Goal: Task Accomplishment & Management: Manage account settings

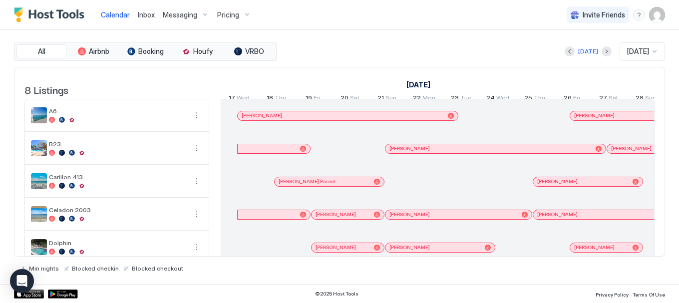
scroll to position [0, 554]
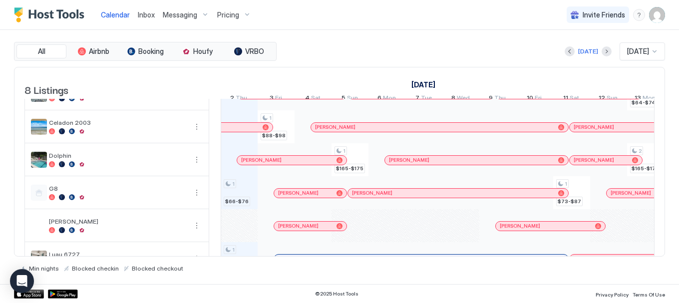
click at [150, 18] on span "Inbox" at bounding box center [146, 14] width 17 height 8
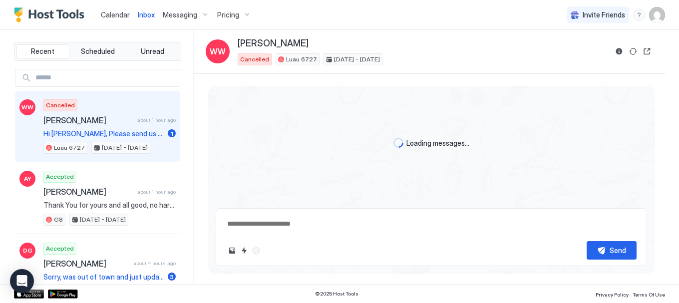
click at [173, 12] on span "Messaging" at bounding box center [180, 14] width 34 height 9
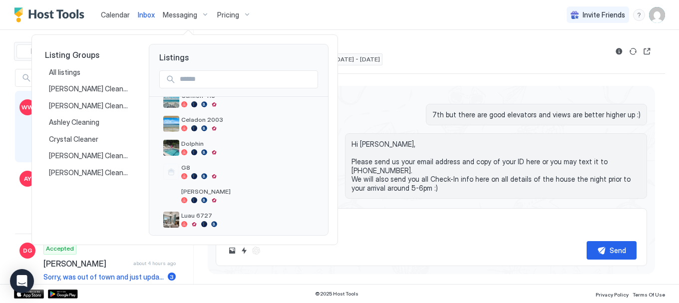
scroll to position [93, 0]
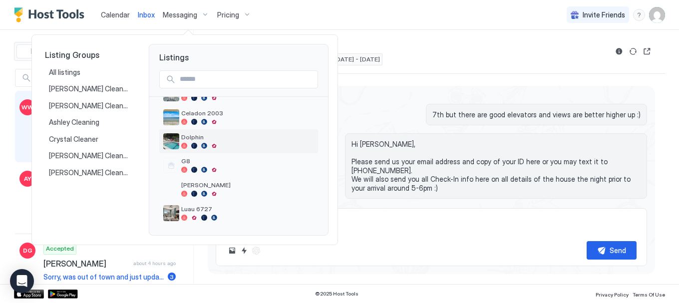
click at [191, 140] on span "Dolphin" at bounding box center [247, 136] width 133 height 7
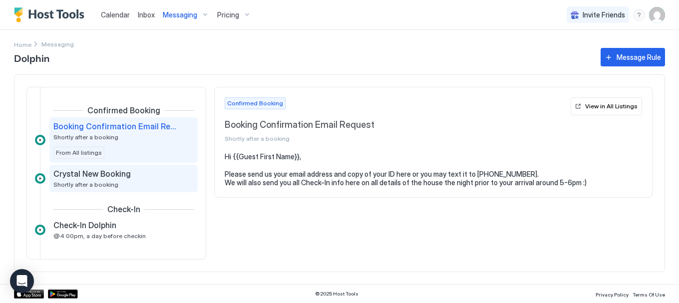
click at [112, 184] on span "Shortly after a booking" at bounding box center [85, 184] width 65 height 7
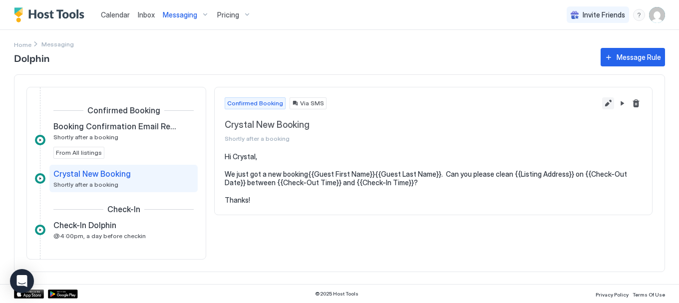
click at [605, 107] on button "Edit message rule" at bounding box center [608, 103] width 12 height 12
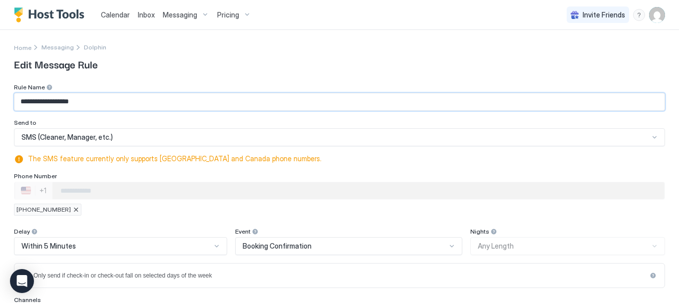
drag, startPoint x: 42, startPoint y: 101, endPoint x: 0, endPoint y: 102, distance: 41.9
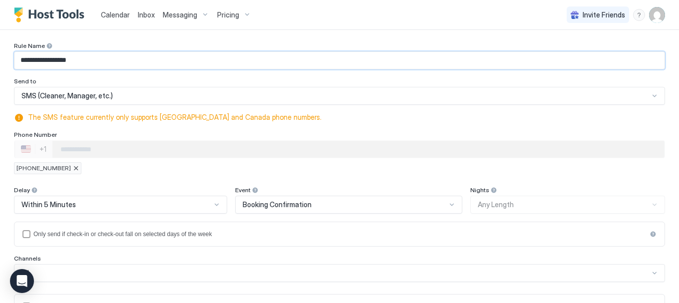
scroll to position [62, 0]
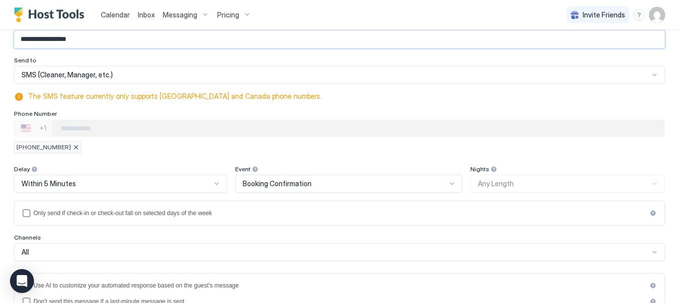
type input "**********"
click at [73, 148] on div at bounding box center [76, 147] width 6 height 6
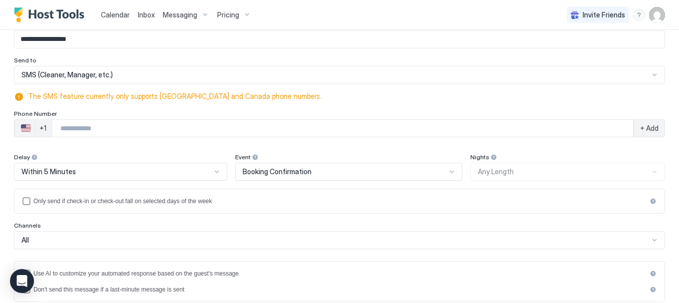
click at [73, 134] on input "Phone Number input" at bounding box center [342, 128] width 580 height 18
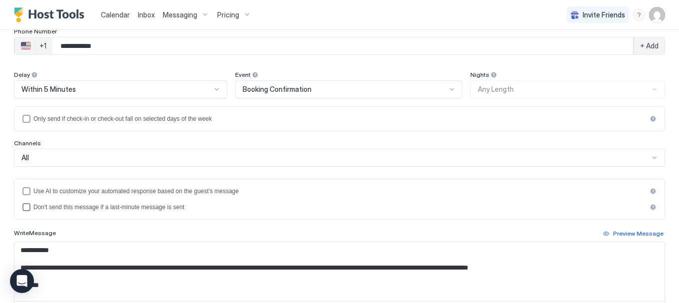
scroll to position [250, 0]
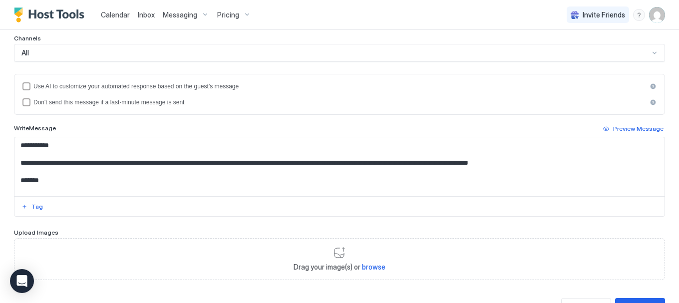
type input "**********"
drag, startPoint x: 50, startPoint y: 147, endPoint x: 30, endPoint y: 147, distance: 19.5
click at [30, 147] on textarea "**********" at bounding box center [335, 166] width 642 height 59
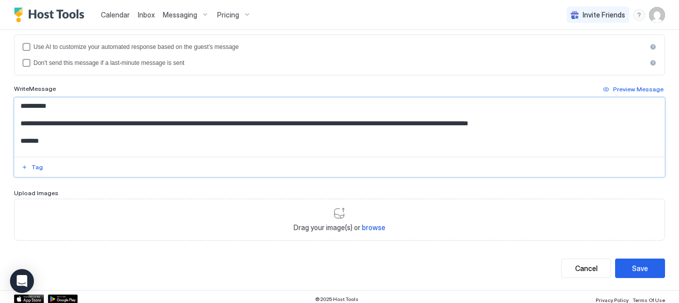
scroll to position [294, 0]
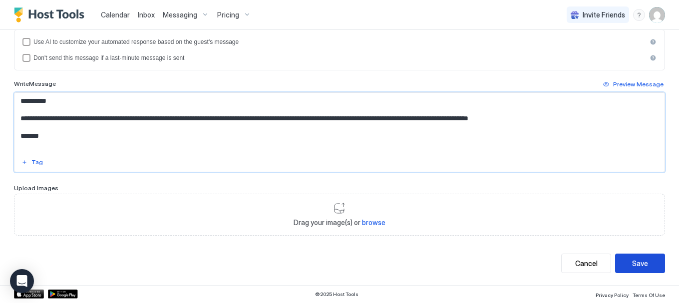
type textarea "**********"
click at [628, 256] on button "Save" at bounding box center [640, 262] width 50 height 19
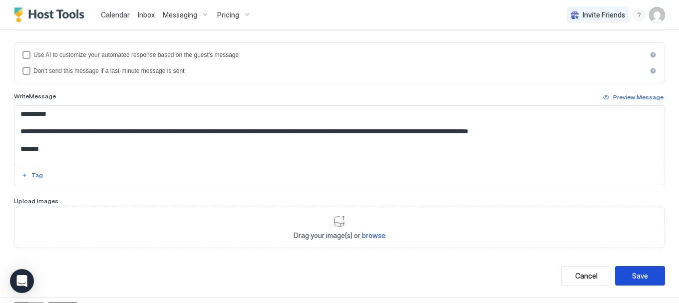
scroll to position [306, 0]
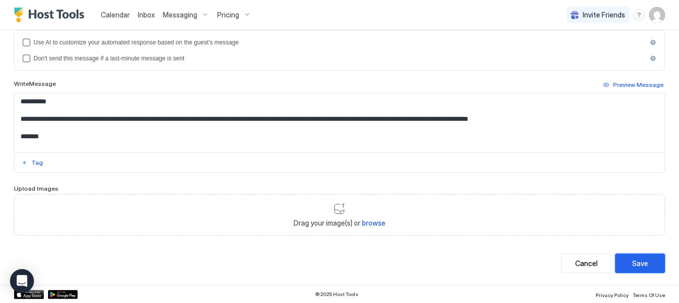
click at [632, 263] on div "Save" at bounding box center [640, 263] width 16 height 10
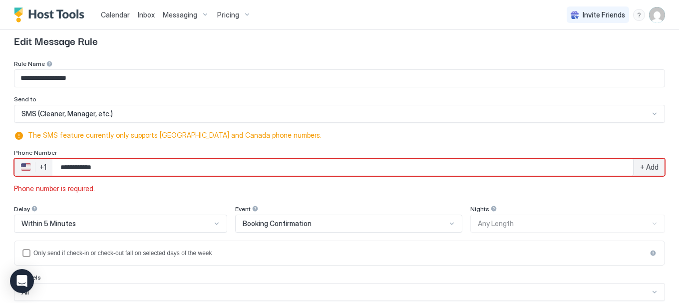
scroll to position [0, 0]
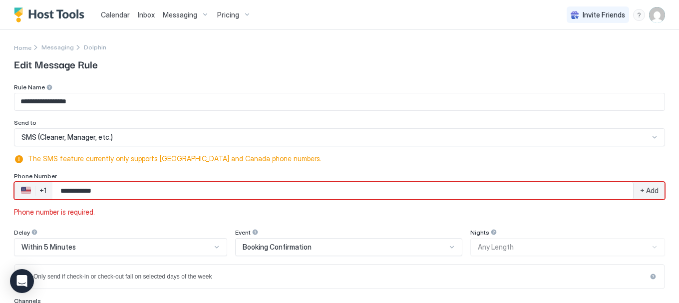
click at [71, 190] on input "**********" at bounding box center [342, 191] width 580 height 18
click at [73, 192] on input "**********" at bounding box center [342, 191] width 580 height 18
type input "**********"
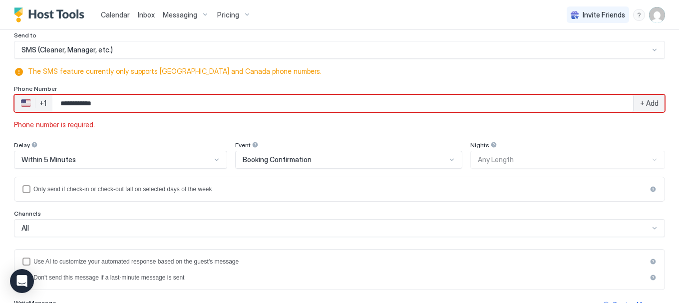
scroll to position [100, 0]
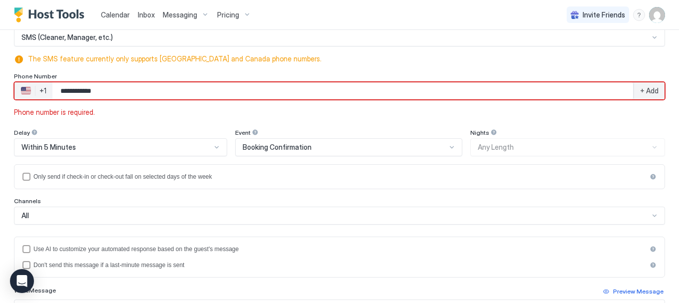
click at [645, 92] on span "+ Add" at bounding box center [649, 90] width 18 height 9
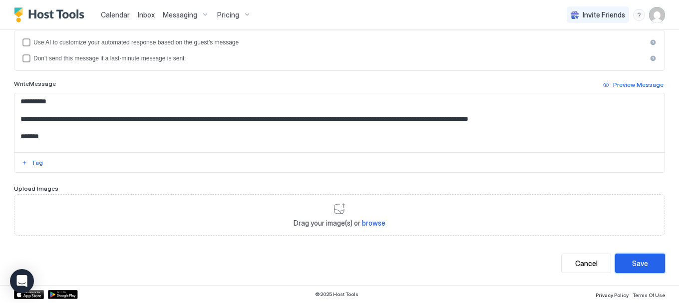
click at [648, 262] on button "Save" at bounding box center [640, 262] width 50 height 19
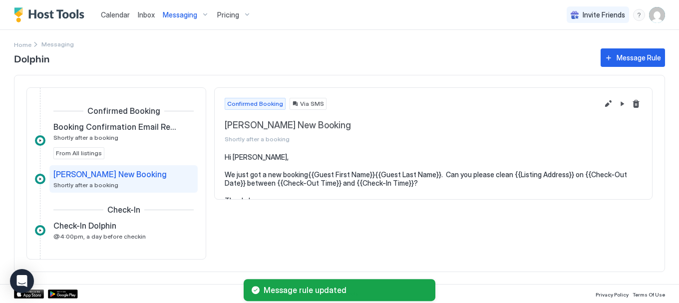
scroll to position [5, 0]
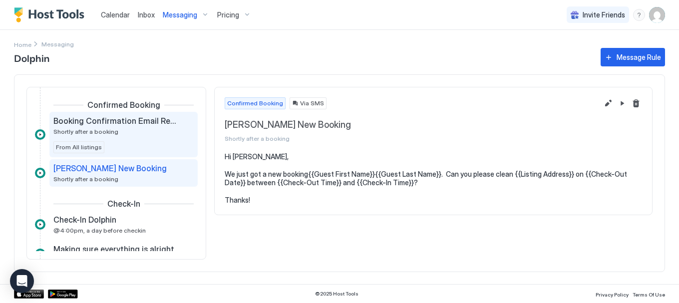
click at [103, 125] on span "Booking Confirmation Email Request" at bounding box center [115, 121] width 124 height 10
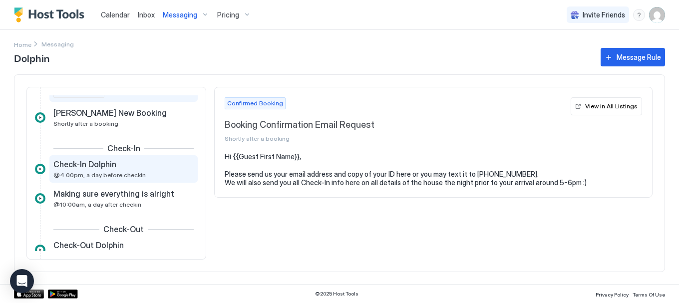
scroll to position [80, 0]
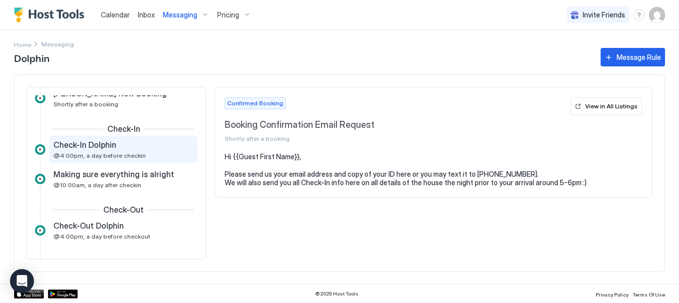
click at [95, 149] on span "Check-In Dolphin" at bounding box center [84, 145] width 63 height 10
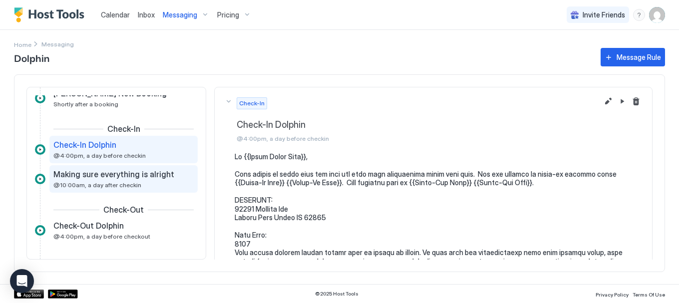
click at [103, 178] on span "Making sure everything is alright" at bounding box center [113, 174] width 121 height 10
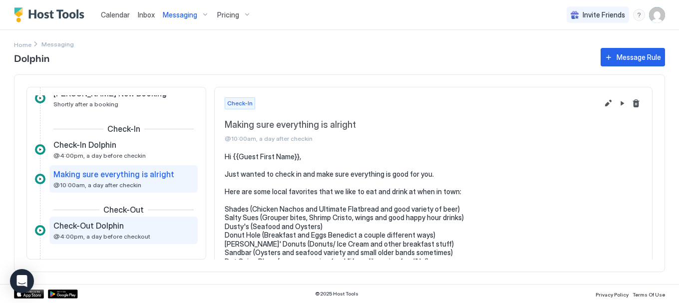
click at [106, 227] on span "Check-Out Dolphin" at bounding box center [88, 226] width 70 height 10
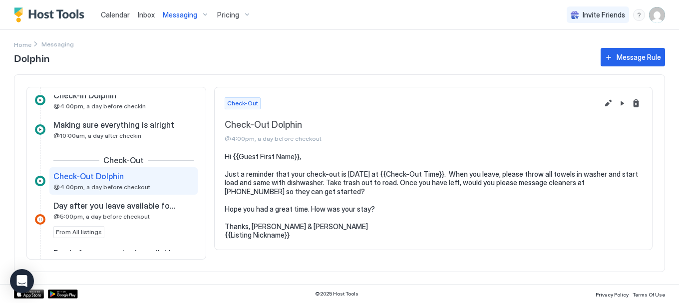
scroll to position [143, 0]
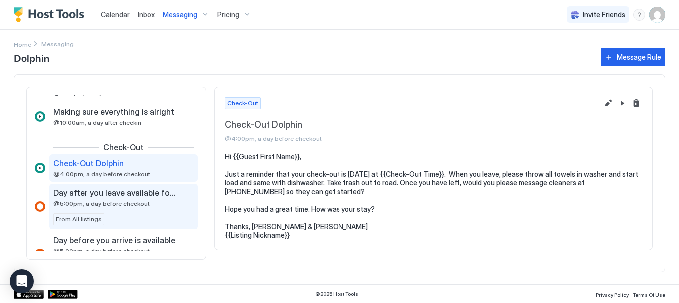
click at [114, 197] on span "Day after you leave available for discount" at bounding box center [115, 193] width 124 height 10
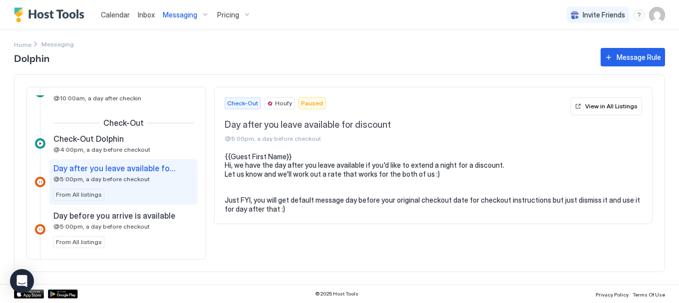
scroll to position [168, 0]
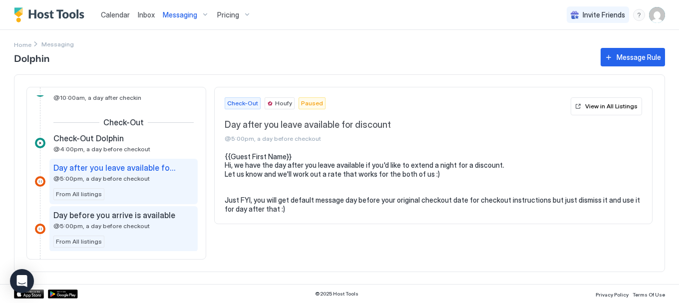
click at [118, 219] on span "Day before you arrive is available" at bounding box center [114, 215] width 122 height 10
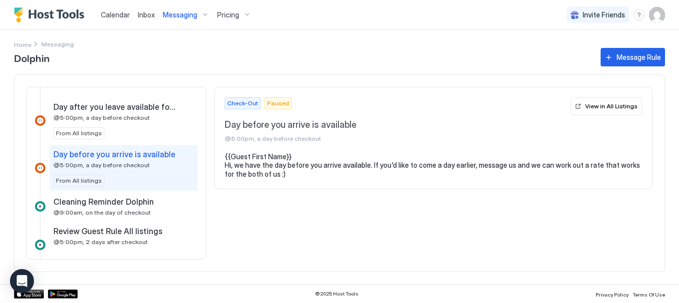
scroll to position [230, 0]
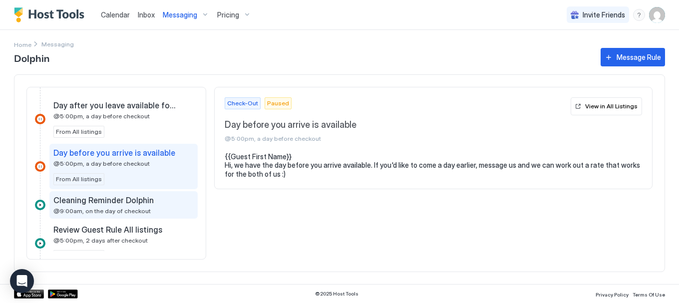
click at [114, 205] on span "Cleaning Reminder Dolphin" at bounding box center [103, 200] width 100 height 10
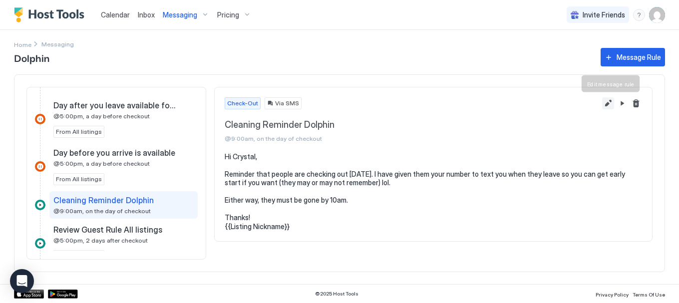
click at [603, 105] on button "Edit message rule" at bounding box center [608, 103] width 12 height 12
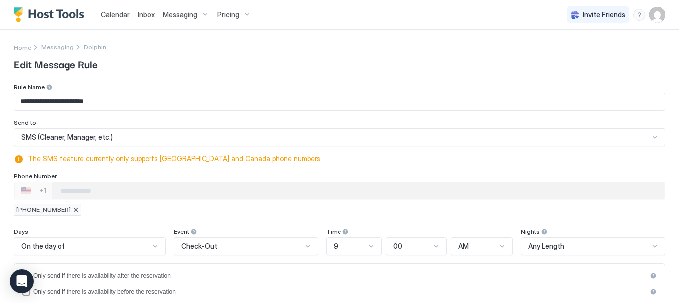
click at [73, 209] on div at bounding box center [76, 210] width 6 height 6
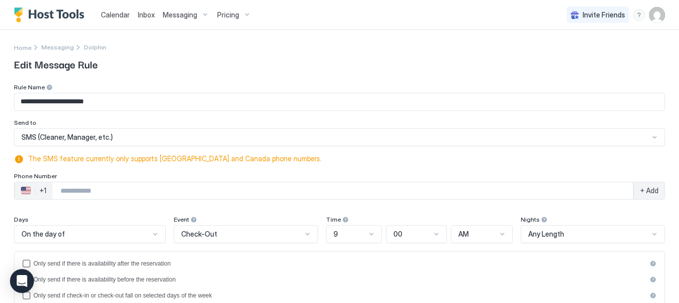
click at [86, 192] on input "Phone Number input" at bounding box center [342, 191] width 580 height 18
type input "**********"
click at [648, 192] on span "+ Add" at bounding box center [649, 190] width 18 height 9
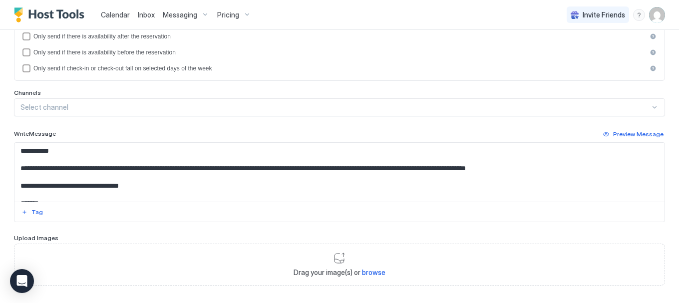
scroll to position [233, 0]
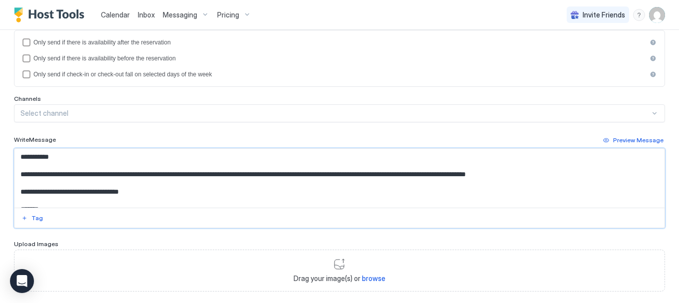
drag, startPoint x: 30, startPoint y: 158, endPoint x: 55, endPoint y: 254, distance: 99.5
click at [49, 159] on textarea "**********" at bounding box center [335, 178] width 642 height 59
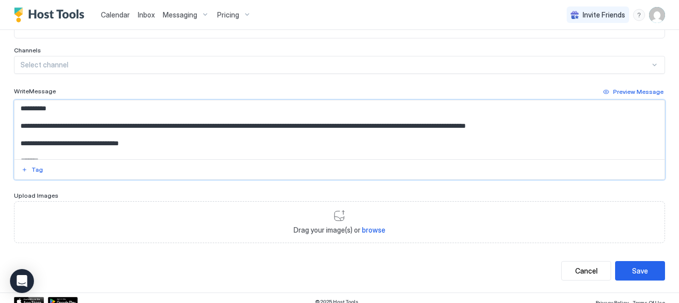
scroll to position [289, 0]
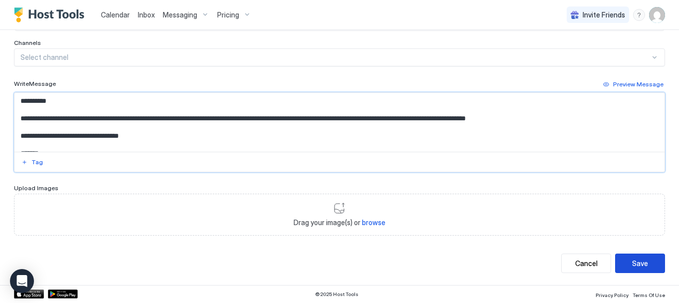
type textarea "**********"
click at [632, 266] on div "Save" at bounding box center [640, 263] width 16 height 10
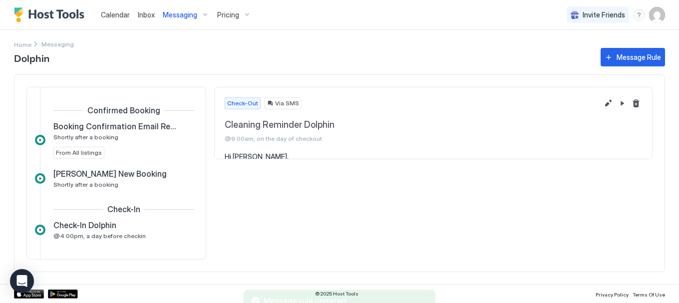
scroll to position [262, 0]
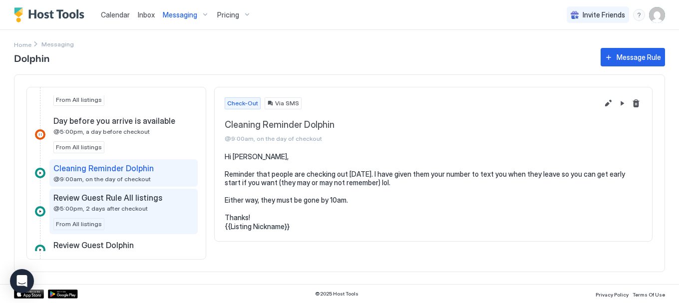
click at [95, 203] on span "Review Guest Rule All listings" at bounding box center [107, 198] width 109 height 10
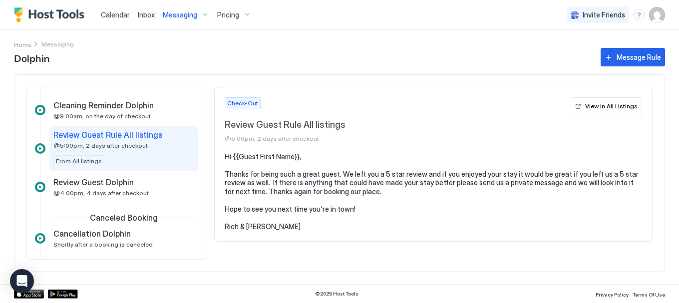
scroll to position [337, 0]
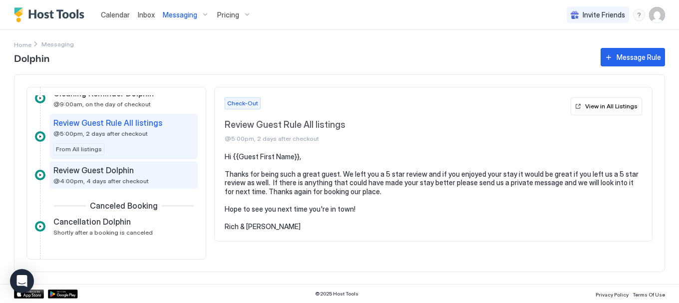
click at [107, 182] on span "@4:00pm, 4 days after checkout" at bounding box center [100, 180] width 95 height 7
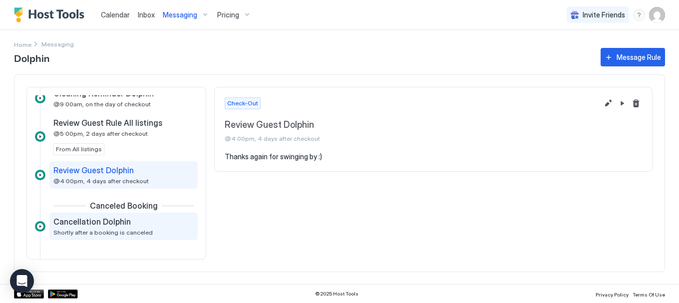
click at [101, 230] on span "Shortly after a booking is canceled" at bounding box center [102, 232] width 99 height 7
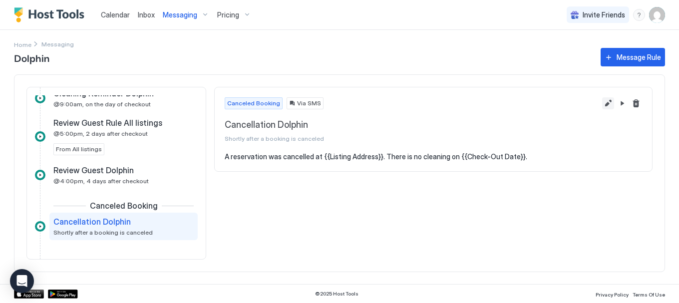
click at [610, 103] on button "Edit message rule" at bounding box center [608, 103] width 12 height 12
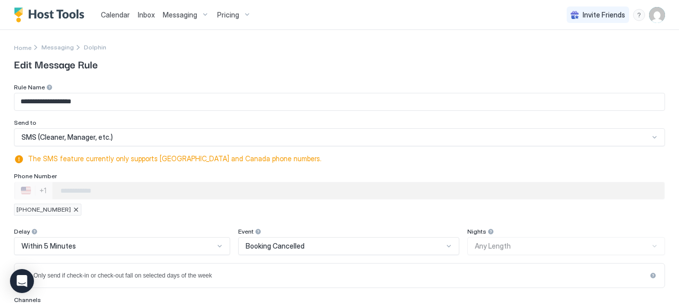
click at [73, 211] on div at bounding box center [76, 210] width 6 height 6
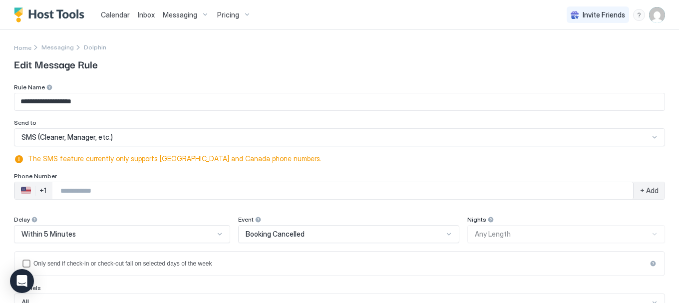
click at [74, 196] on input "Phone Number input" at bounding box center [342, 191] width 580 height 18
type input "**********"
click at [644, 191] on span "+ Add" at bounding box center [649, 190] width 18 height 9
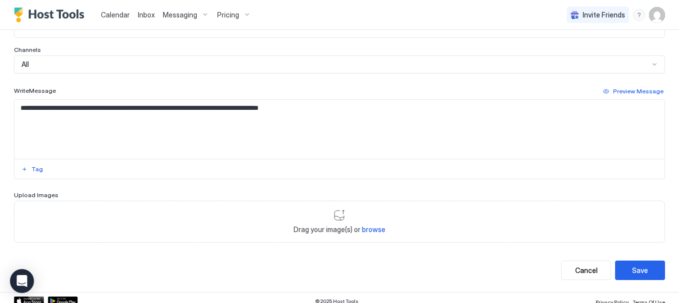
scroll to position [257, 0]
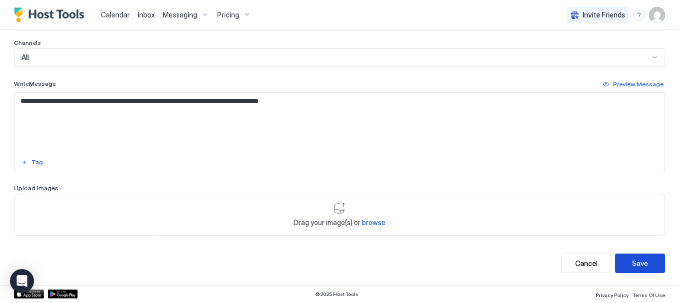
click at [636, 266] on div "Save" at bounding box center [640, 263] width 16 height 10
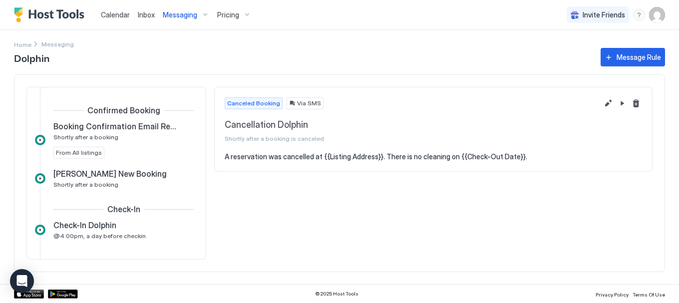
click at [112, 13] on span "Calendar" at bounding box center [115, 14] width 29 height 8
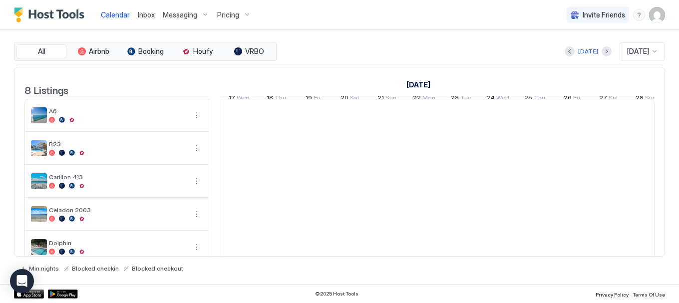
scroll to position [0, 554]
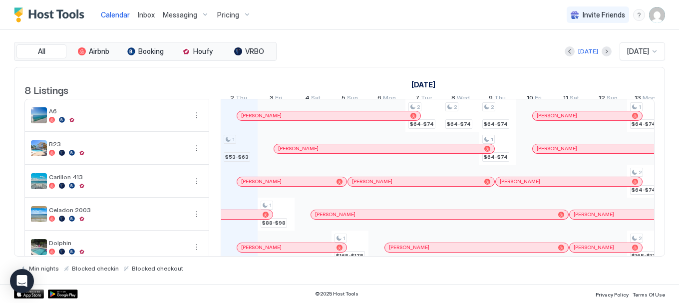
click at [147, 17] on span "Inbox" at bounding box center [146, 14] width 17 height 8
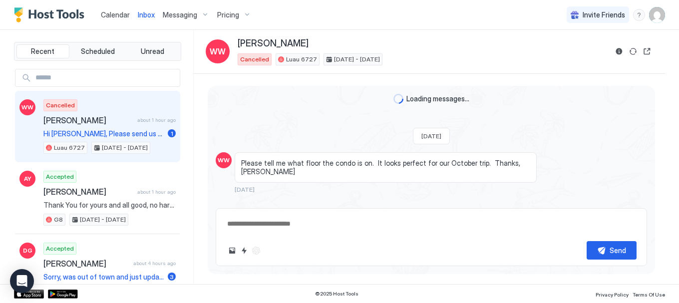
scroll to position [97, 0]
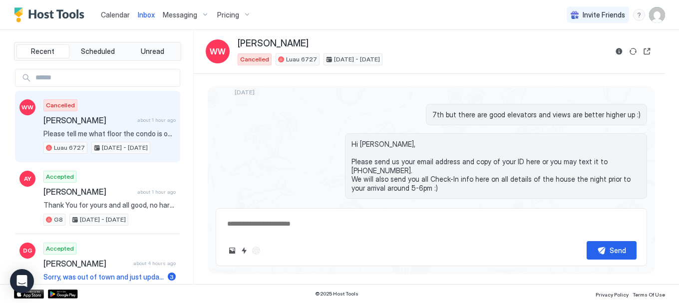
click at [177, 15] on span "Messaging" at bounding box center [180, 14] width 34 height 9
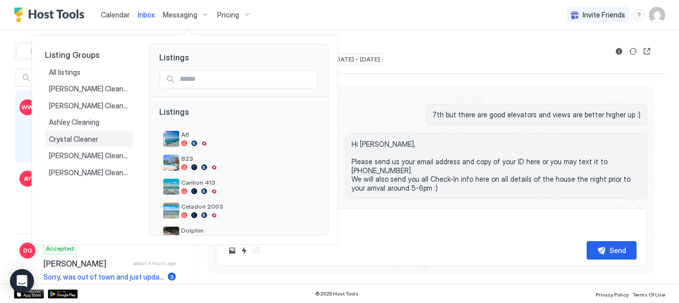
click at [81, 136] on span "Crystal Cleaner" at bounding box center [74, 139] width 51 height 9
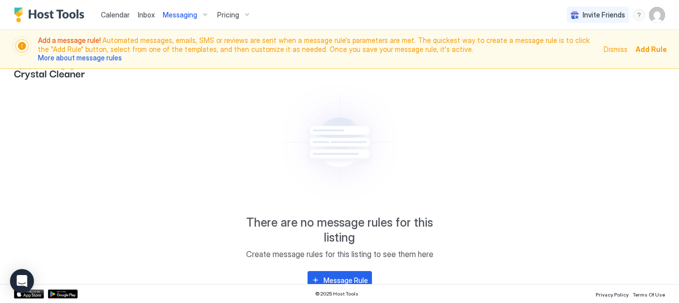
scroll to position [23, 0]
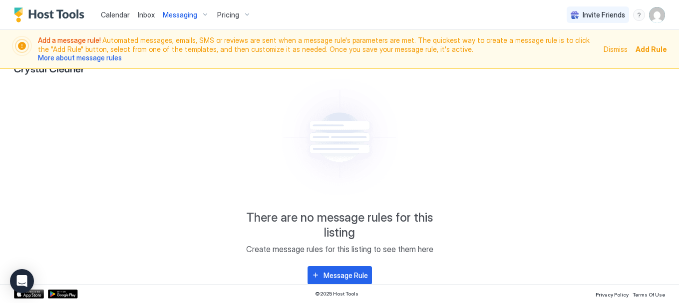
click at [617, 49] on span "Dismiss" at bounding box center [615, 49] width 24 height 10
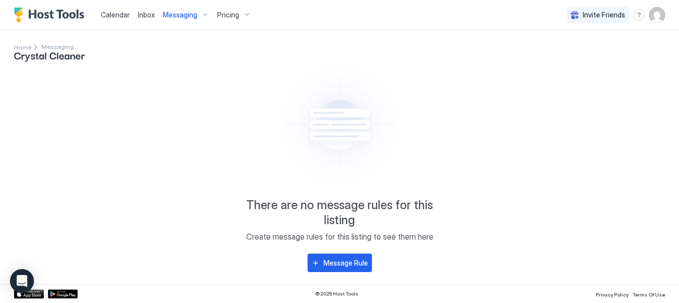
scroll to position [0, 0]
click at [203, 14] on div "Messaging" at bounding box center [186, 14] width 54 height 17
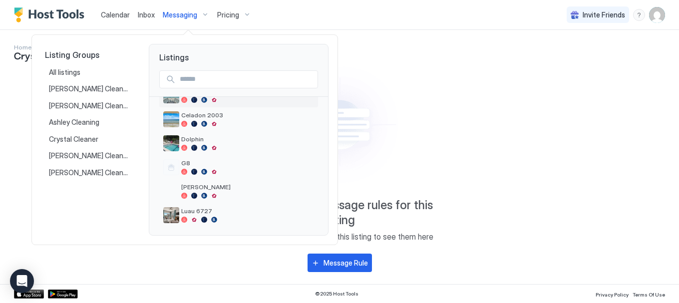
scroll to position [93, 0]
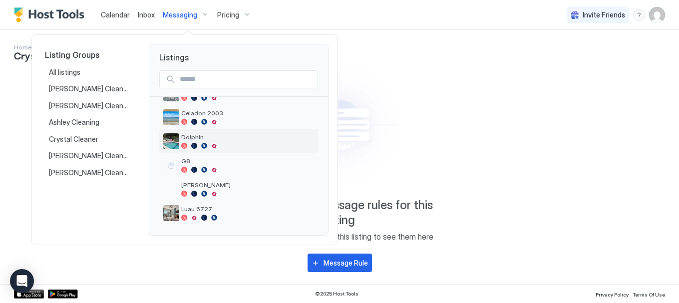
click at [189, 140] on span "Dolphin" at bounding box center [247, 136] width 133 height 7
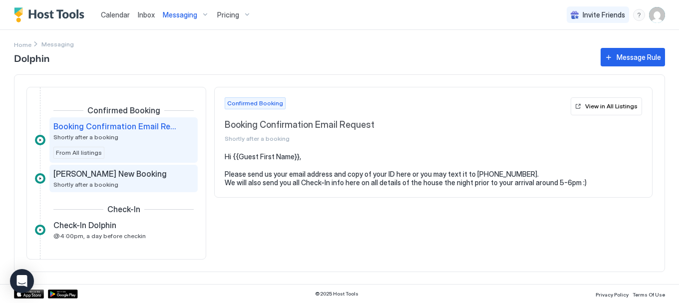
click at [134, 172] on div "[PERSON_NAME] New Booking" at bounding box center [116, 174] width 126 height 10
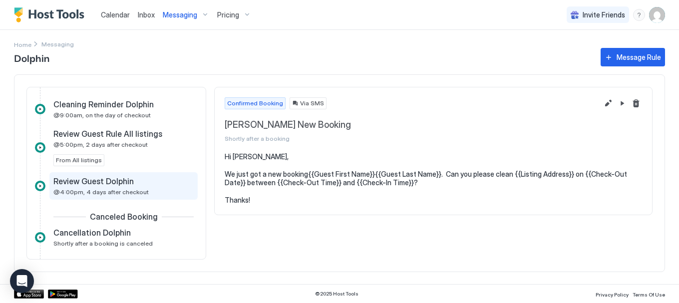
scroll to position [338, 0]
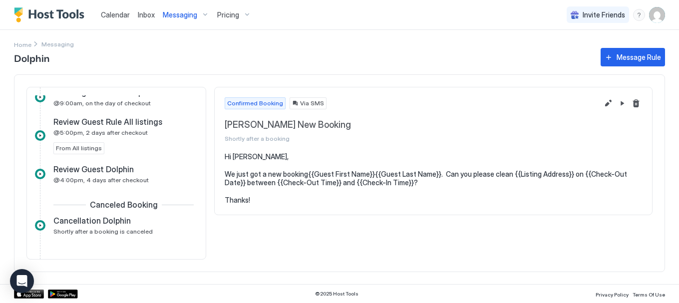
click at [191, 15] on span "Messaging" at bounding box center [180, 14] width 34 height 9
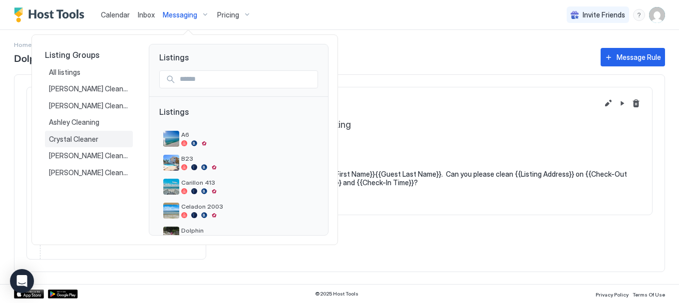
click at [60, 139] on span "Crystal Cleaner" at bounding box center [74, 139] width 51 height 9
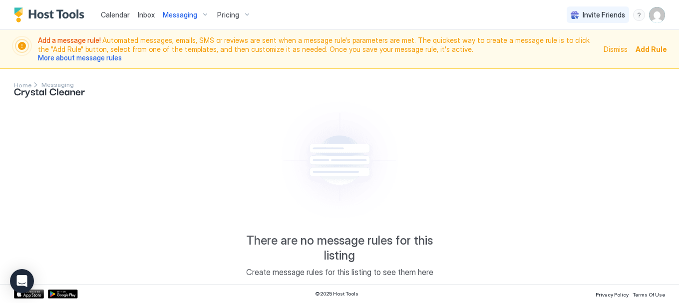
click at [618, 53] on span "Dismiss" at bounding box center [615, 49] width 24 height 10
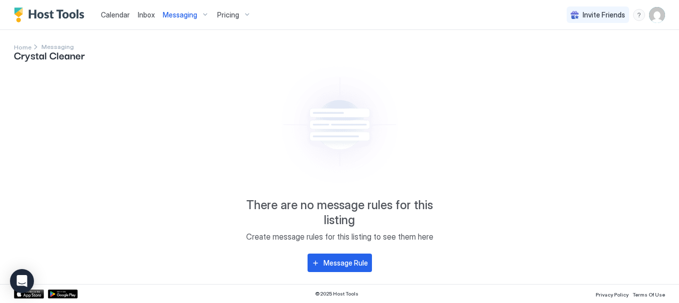
click at [201, 15] on div "Messaging" at bounding box center [186, 14] width 54 height 17
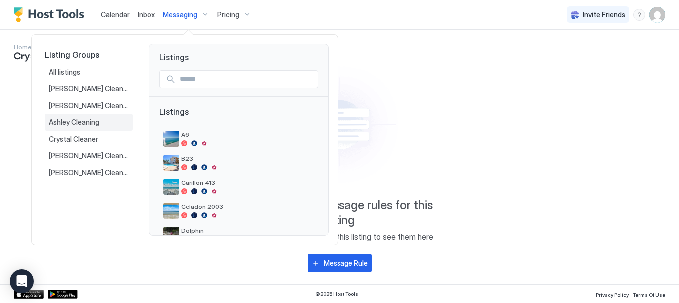
click at [72, 121] on span "Ashley Cleaning" at bounding box center [75, 122] width 52 height 9
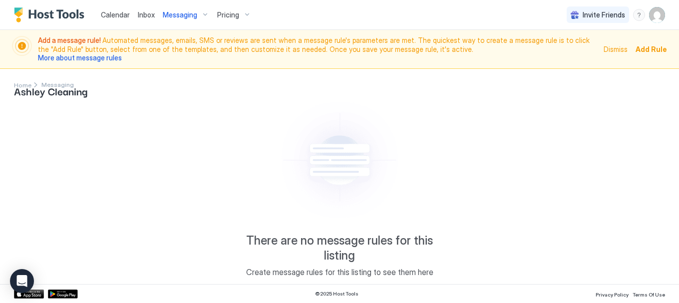
click at [608, 49] on span "Dismiss" at bounding box center [615, 49] width 24 height 10
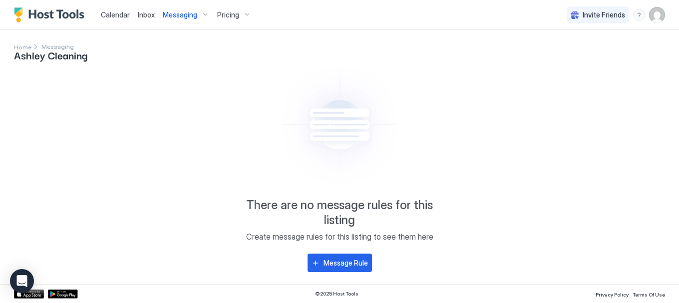
click at [221, 18] on span "Pricing" at bounding box center [228, 14] width 22 height 9
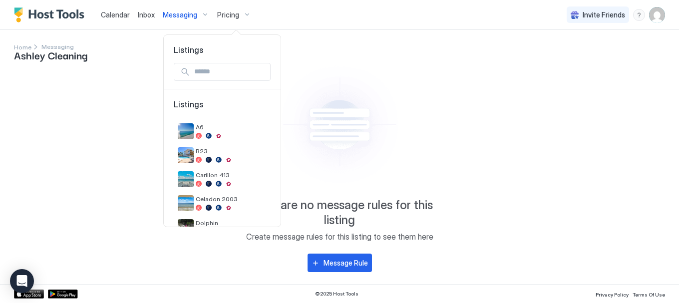
click at [192, 15] on div at bounding box center [339, 151] width 679 height 303
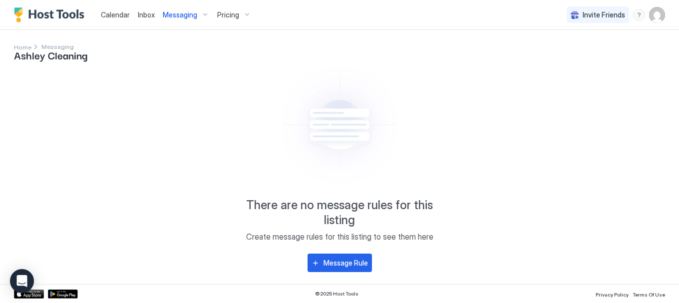
click at [186, 12] on span "Messaging" at bounding box center [180, 14] width 34 height 9
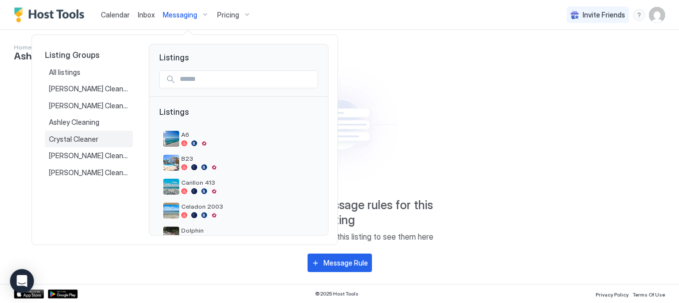
click at [78, 140] on span "Crystal Cleaner" at bounding box center [74, 139] width 51 height 9
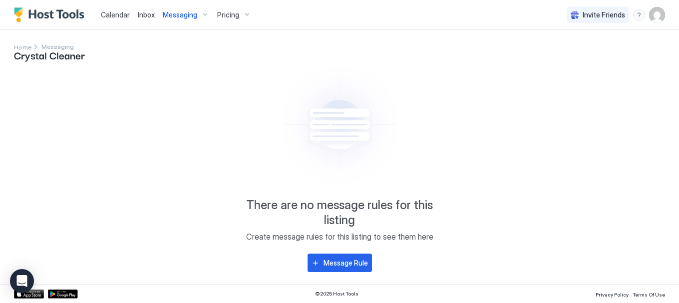
click at [655, 14] on img "User profile" at bounding box center [657, 15] width 16 height 16
click at [576, 54] on span "Settings" at bounding box center [566, 55] width 27 height 9
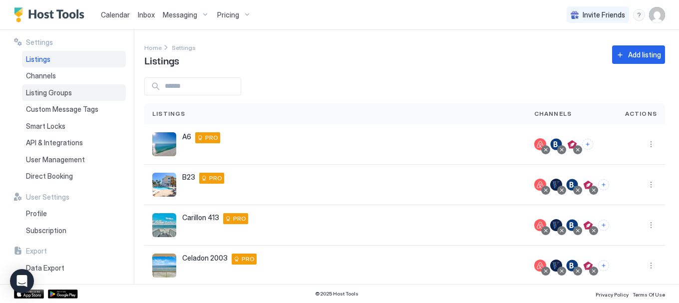
click at [34, 90] on span "Listing Groups" at bounding box center [49, 92] width 46 height 9
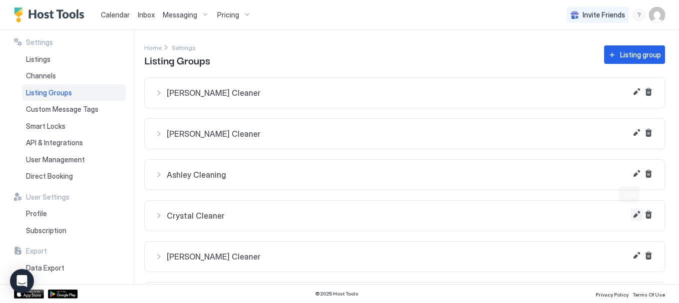
click at [630, 214] on button "Edit" at bounding box center [636, 215] width 12 height 12
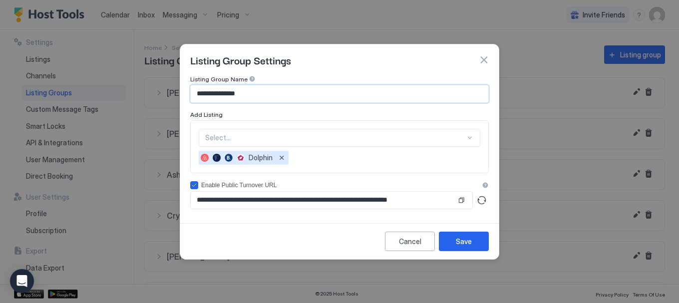
drag, startPoint x: 218, startPoint y: 94, endPoint x: 172, endPoint y: 94, distance: 45.9
click at [172, 94] on div "**********" at bounding box center [339, 151] width 679 height 303
type input "**********"
drag, startPoint x: 446, startPoint y: 243, endPoint x: 452, endPoint y: 244, distance: 6.0
click at [447, 243] on button "Save" at bounding box center [464, 241] width 50 height 19
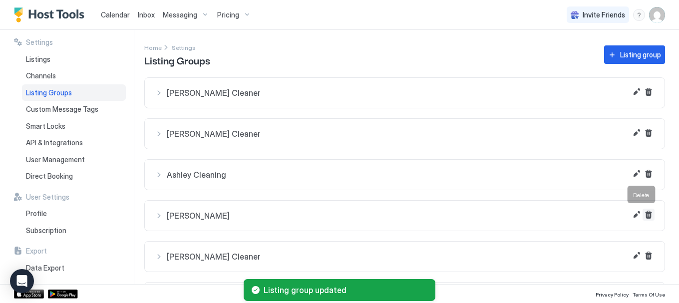
click at [642, 214] on button "Delete" at bounding box center [648, 215] width 12 height 12
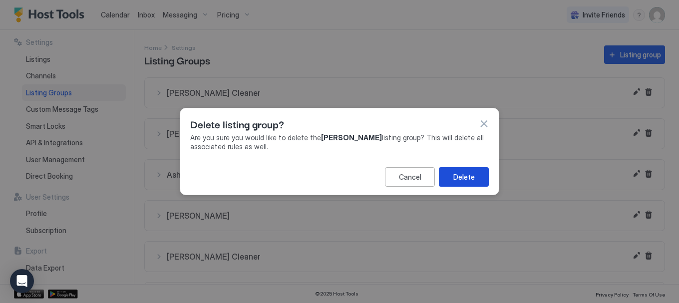
click at [473, 179] on div "Delete" at bounding box center [463, 177] width 21 height 10
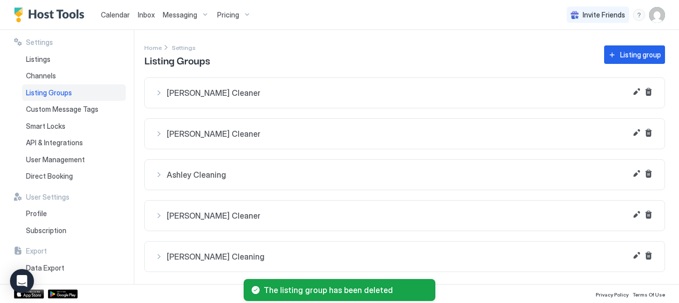
click at [199, 175] on span "Ashley Cleaning" at bounding box center [411, 175] width 488 height 10
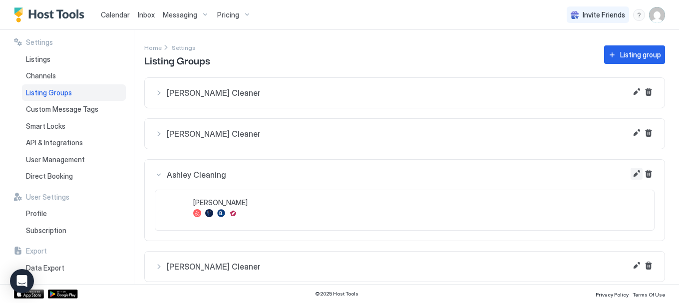
click at [630, 176] on button "Edit" at bounding box center [636, 174] width 12 height 12
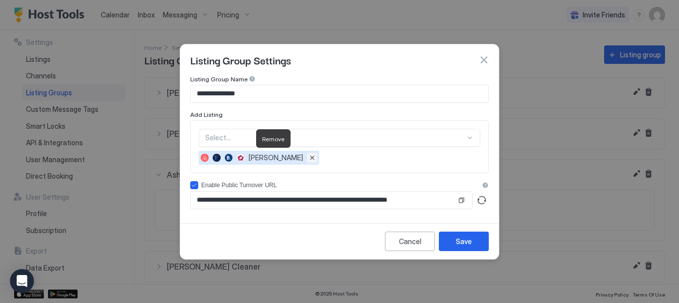
click at [307, 160] on button "Remove" at bounding box center [312, 158] width 10 height 10
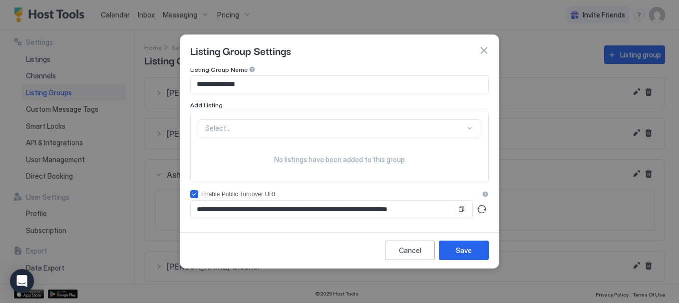
click at [469, 127] on div "Select..." at bounding box center [339, 128] width 281 height 18
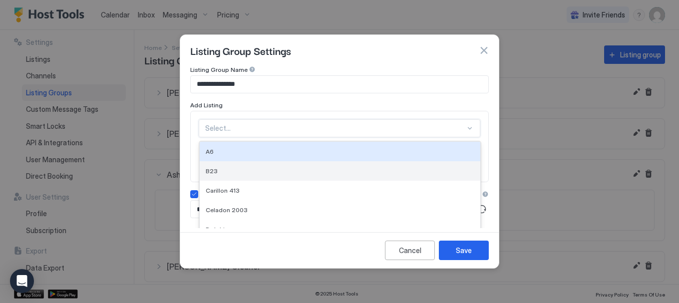
scroll to position [8, 0]
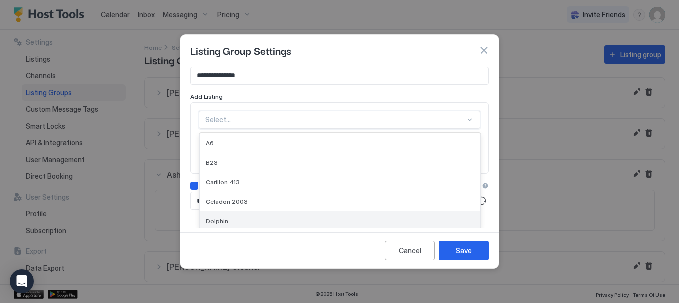
click at [259, 222] on div "Dolphin" at bounding box center [340, 220] width 268 height 7
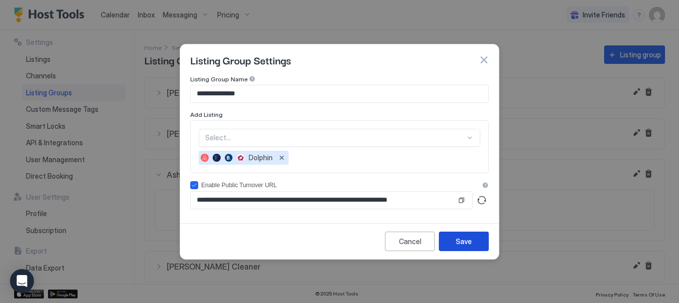
click at [463, 241] on div "Save" at bounding box center [464, 241] width 16 height 10
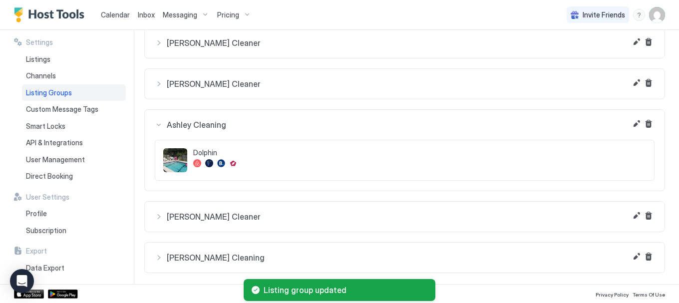
scroll to position [51, 0]
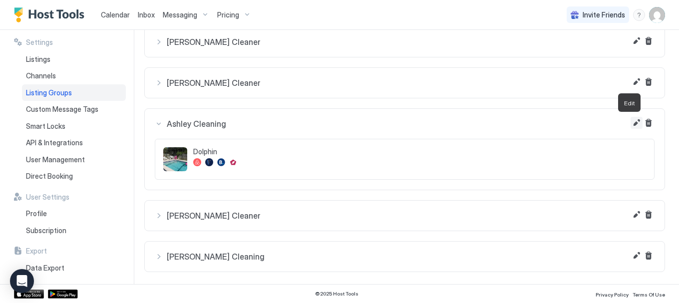
click at [630, 123] on button "Edit" at bounding box center [636, 123] width 12 height 12
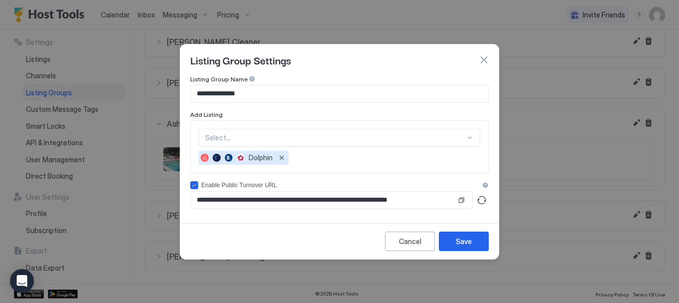
click at [373, 204] on input "**********" at bounding box center [323, 200] width 265 height 17
click at [481, 198] on button "Generate turnover URL" at bounding box center [482, 200] width 14 height 14
type input "**********"
click at [461, 199] on button "Copy" at bounding box center [461, 200] width 10 height 10
click at [481, 59] on button "button" at bounding box center [484, 60] width 10 height 10
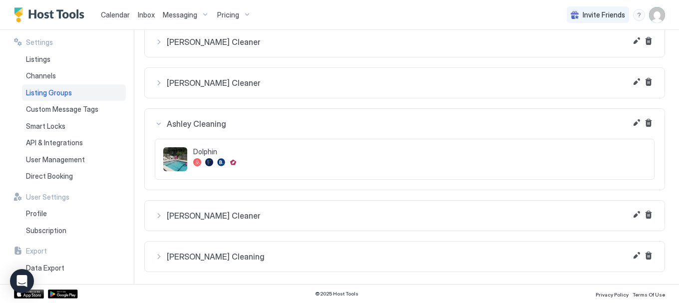
click at [117, 9] on link "Calendar" at bounding box center [115, 14] width 29 height 10
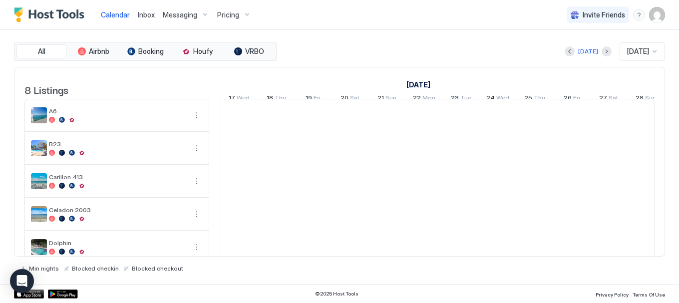
scroll to position [0, 554]
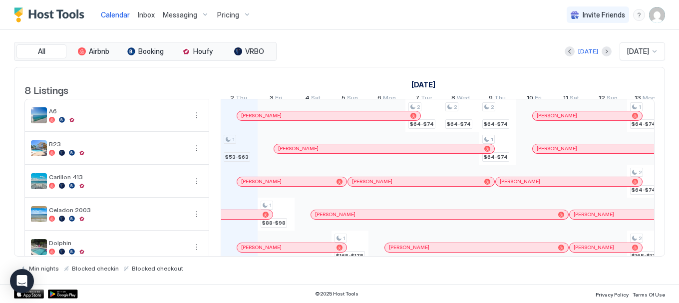
click at [646, 54] on span "[DATE]" at bounding box center [638, 51] width 22 height 9
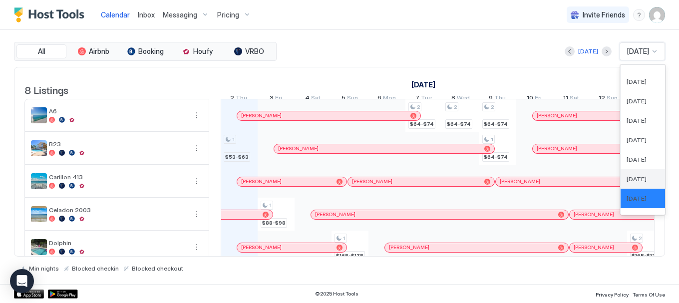
click at [630, 181] on span "[DATE]" at bounding box center [636, 178] width 20 height 7
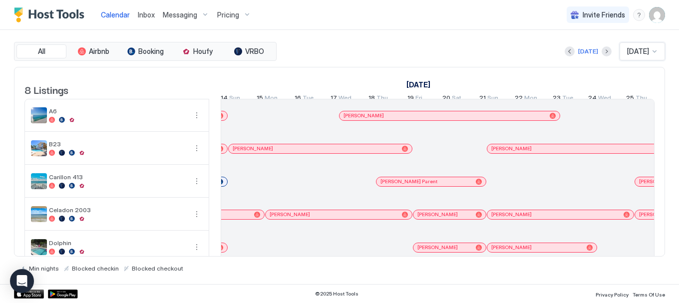
scroll to position [0, 1088]
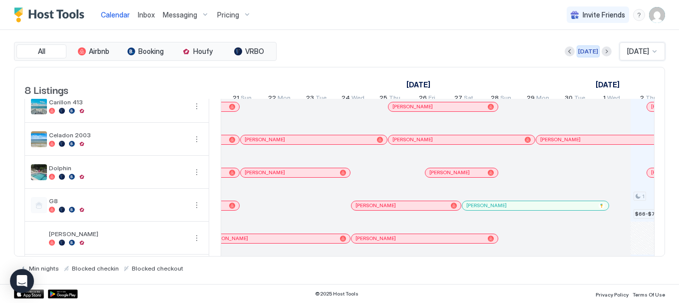
click at [579, 52] on div "[DATE]" at bounding box center [588, 51] width 20 height 9
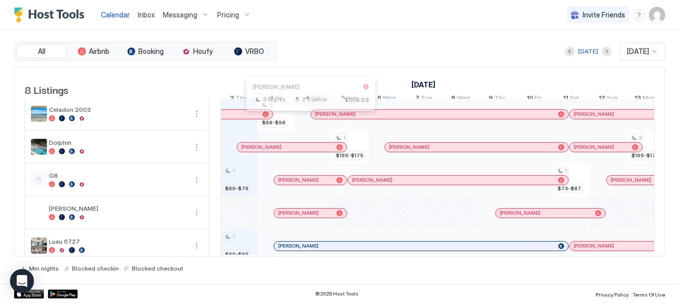
scroll to position [121, 0]
